Goal: Use online tool/utility: Utilize a website feature to perform a specific function

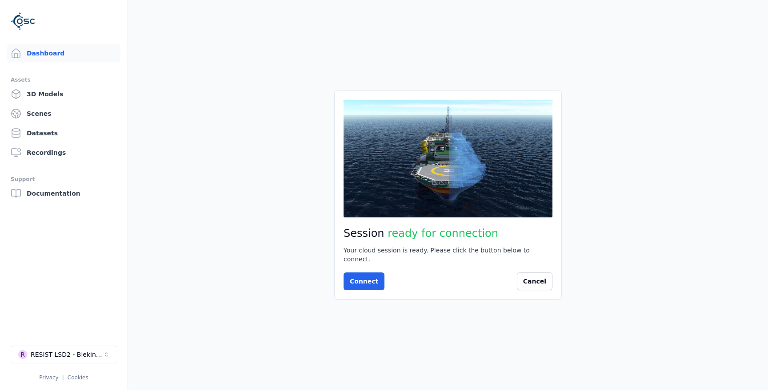
click at [364, 278] on button "Connect" at bounding box center [363, 282] width 41 height 18
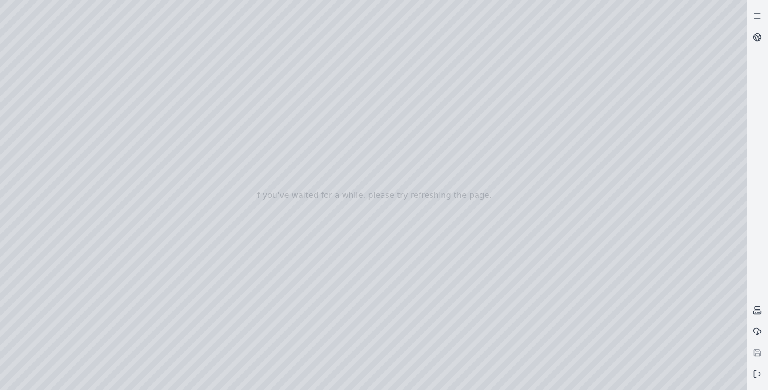
drag, startPoint x: 482, startPoint y: 291, endPoint x: 411, endPoint y: 139, distance: 167.5
click at [411, 139] on div at bounding box center [373, 195] width 746 height 390
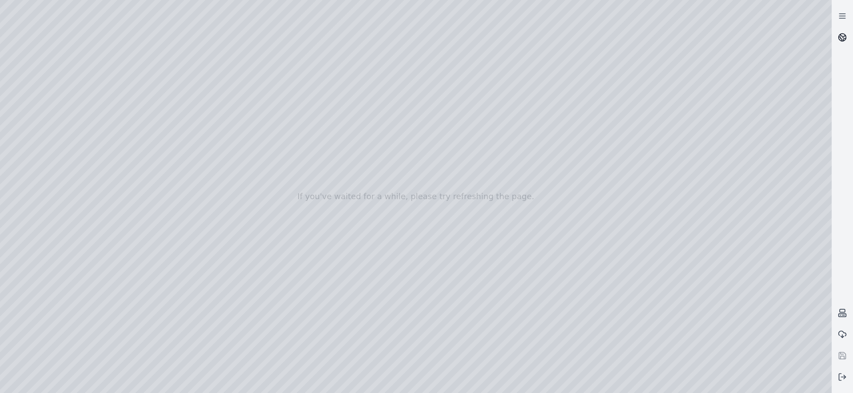
click at [767, 43] on link at bounding box center [842, 37] width 21 height 21
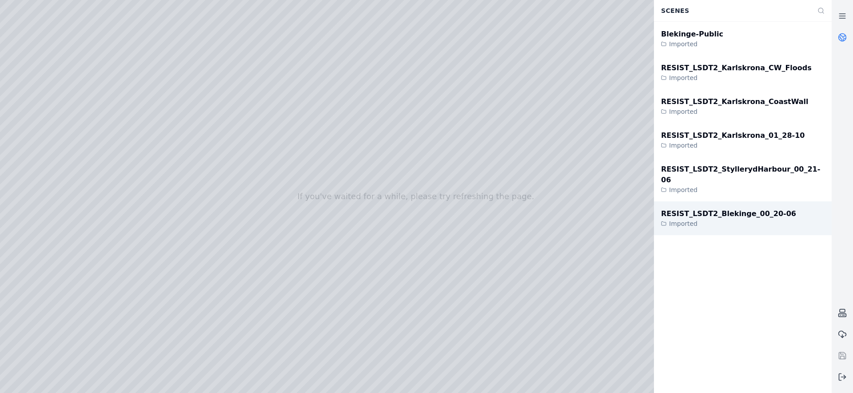
click at [736, 208] on div "RESIST_LSDT2_Blekinge_00_20-06" at bounding box center [728, 213] width 135 height 11
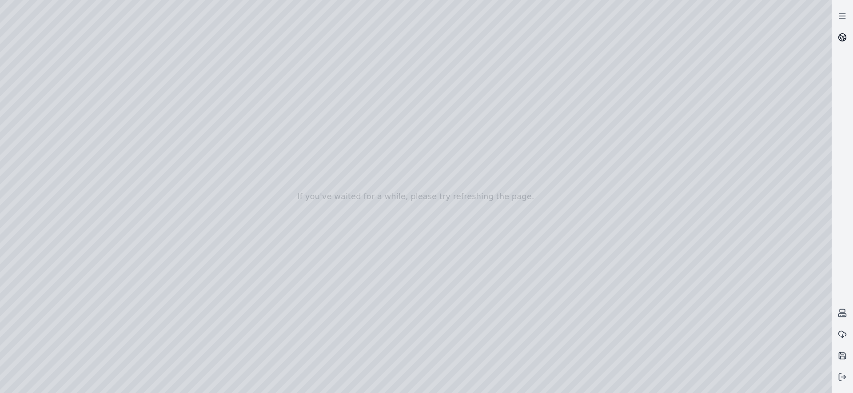
click at [767, 35] on icon at bounding box center [842, 35] width 5 height 3
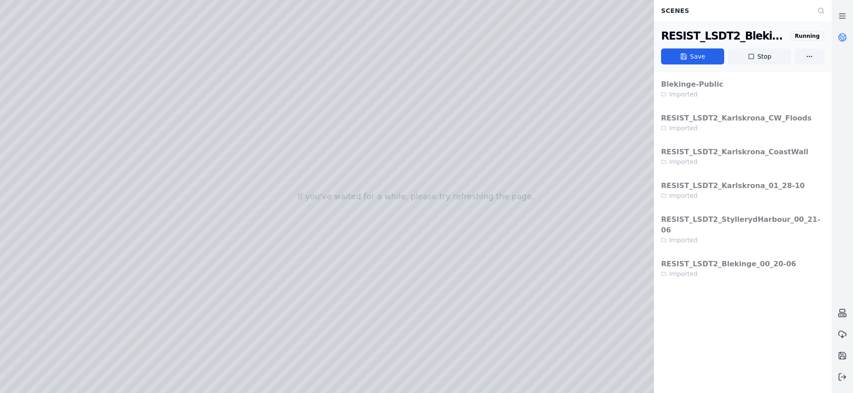
click at [750, 245] on div "Blekinge-Public Imported RESIST_LSDT2_Karlskrona_CW_Floods Imported RESIST_LSDT…" at bounding box center [743, 178] width 178 height 213
click at [764, 56] on button "Stop" at bounding box center [759, 56] width 63 height 16
